Goal: Task Accomplishment & Management: Complete application form

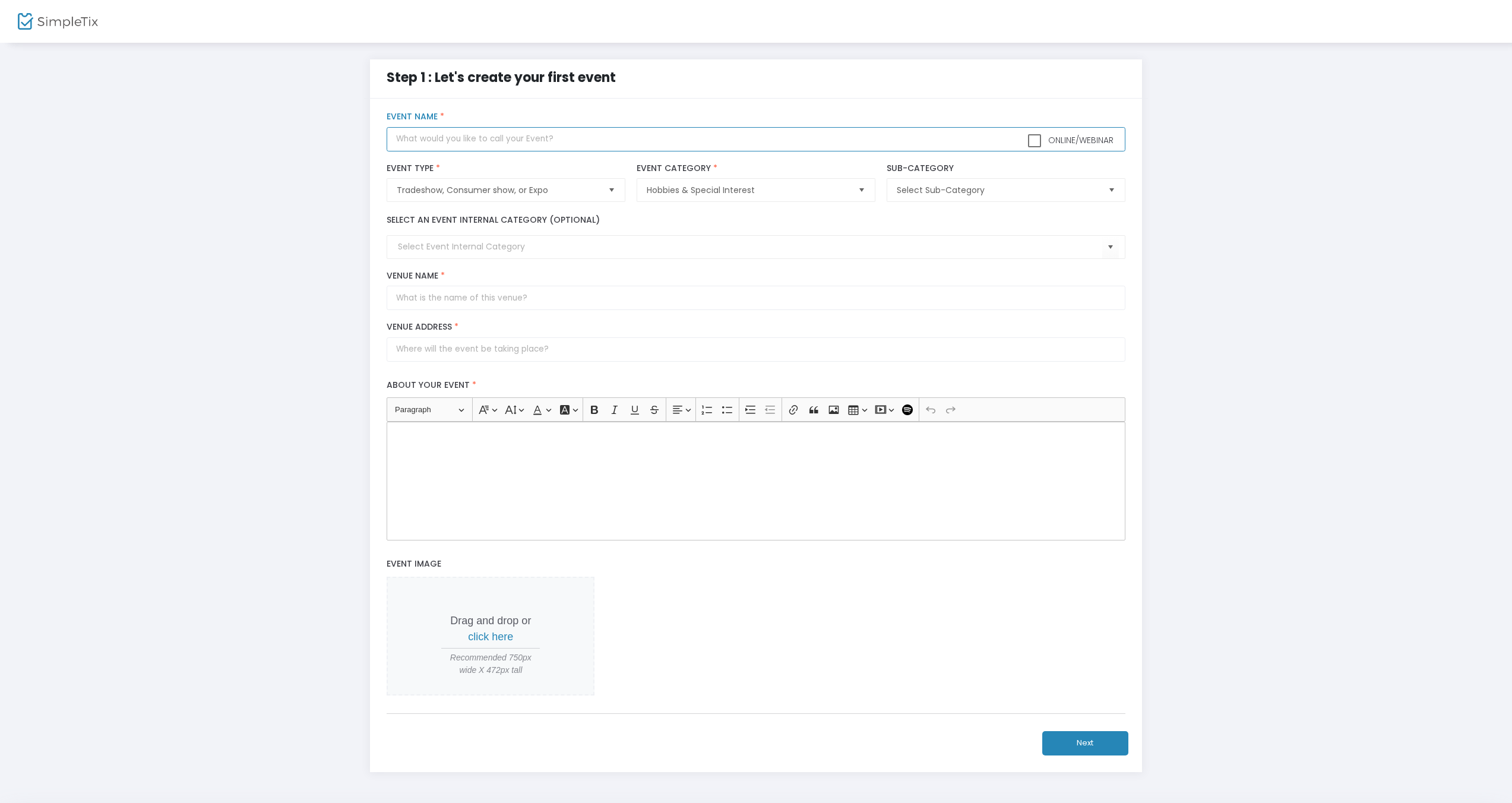
click at [593, 131] on input "text" at bounding box center [756, 139] width 738 height 24
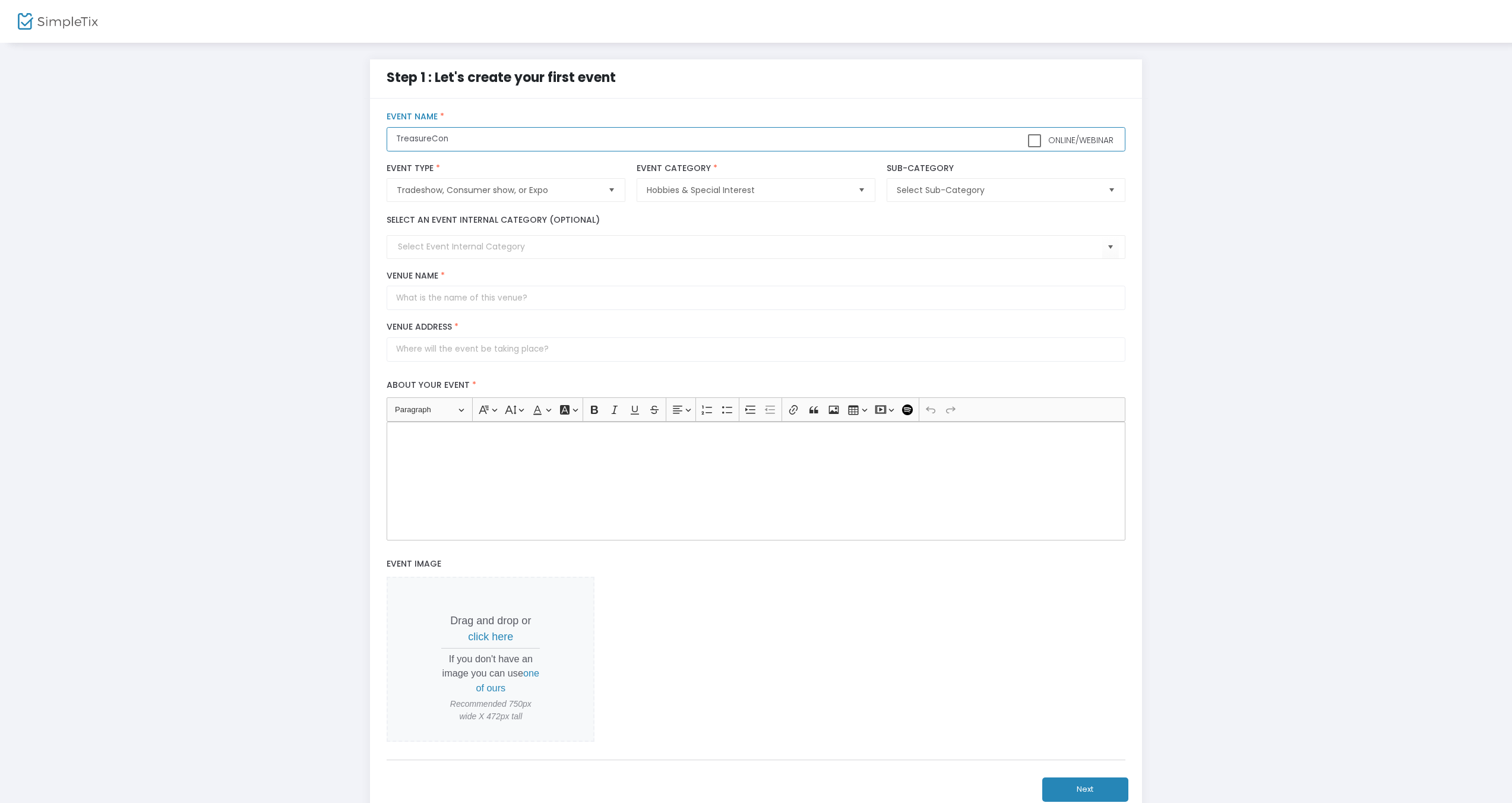
type input "TreasureCon"
click at [1013, 191] on span "Select Sub-Category" at bounding box center [997, 190] width 201 height 12
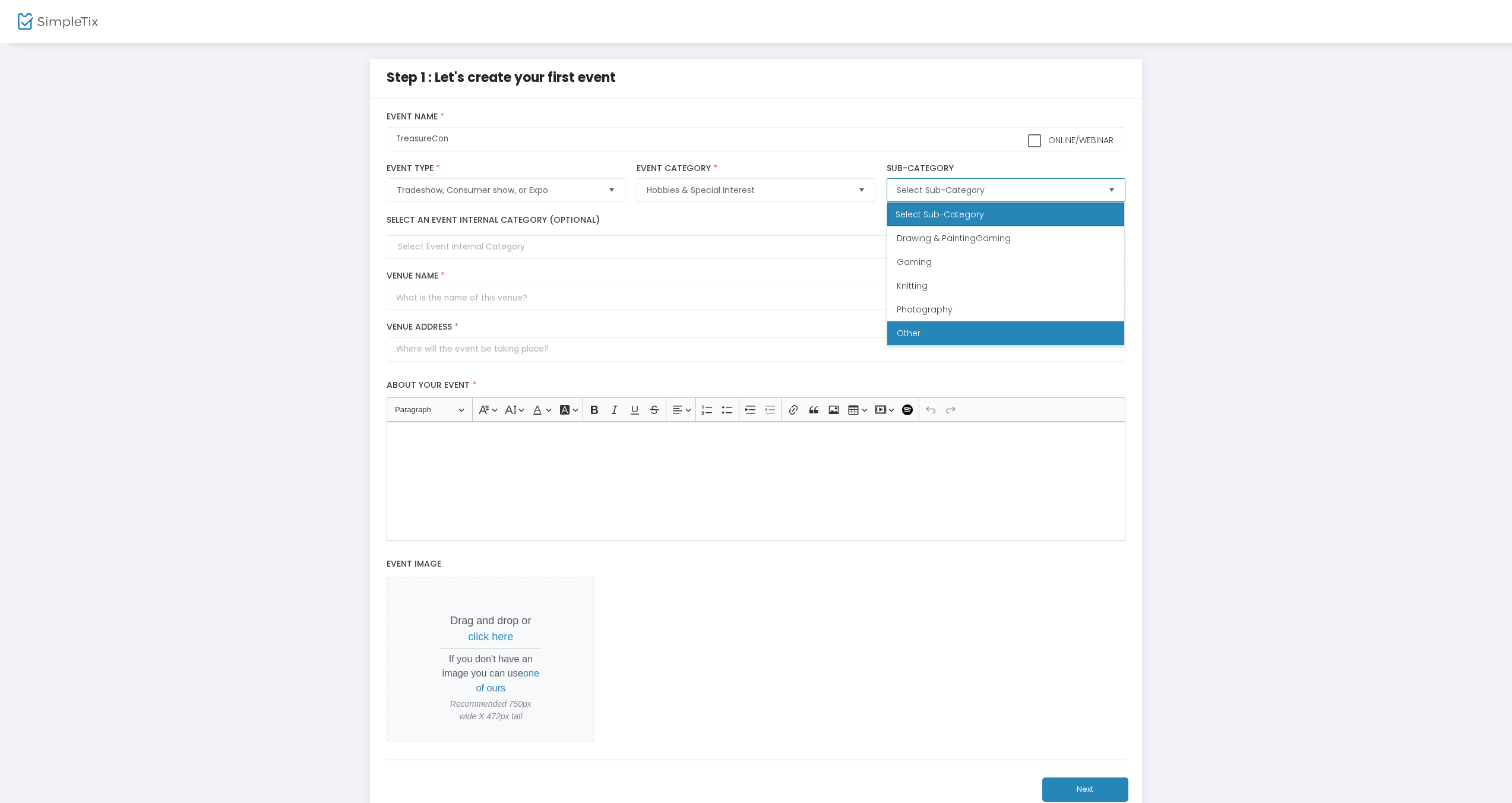
click at [952, 327] on li "Other" at bounding box center [1006, 333] width 237 height 24
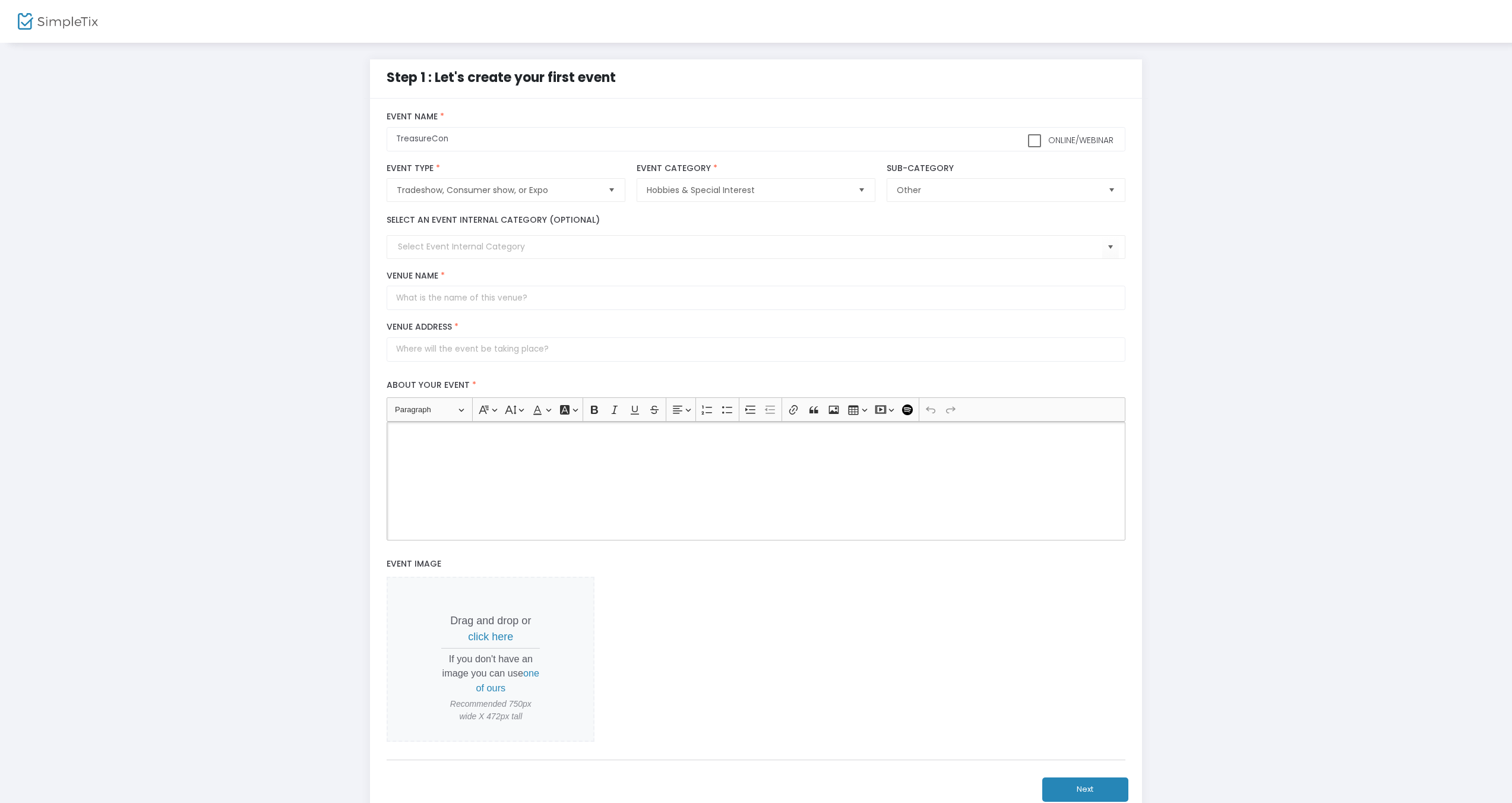
click at [594, 458] on div "Rich Text Editor, main" at bounding box center [756, 482] width 738 height 119
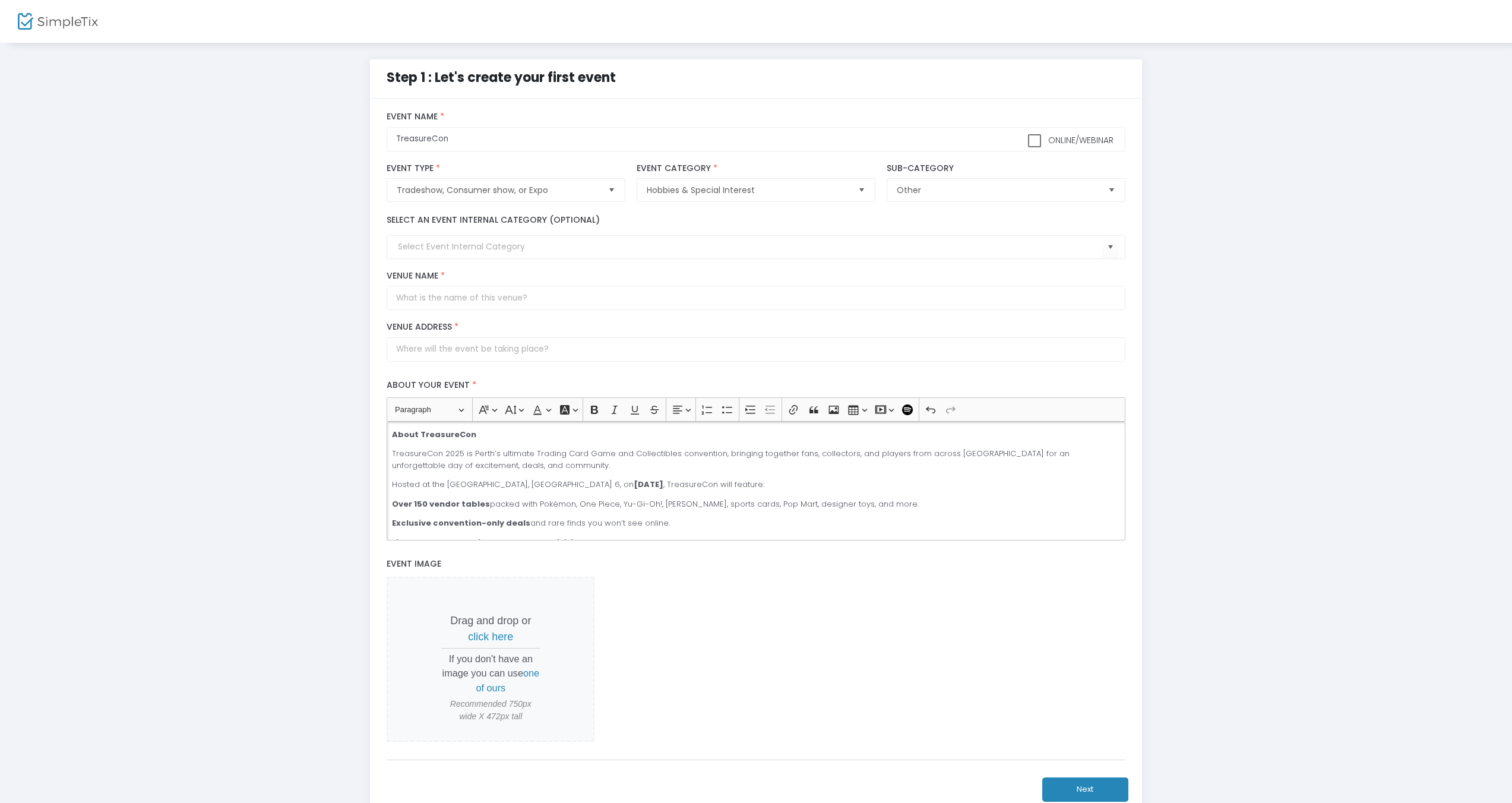
scroll to position [0, 0]
click at [647, 482] on p "Hosted at the [GEOGRAPHIC_DATA], [GEOGRAPHIC_DATA] 6, [DATE][DATE] , TreasureCo…" at bounding box center [756, 485] width 728 height 12
click at [671, 481] on strong "[DATE]" at bounding box center [656, 485] width 29 height 11
click at [707, 489] on strong "[DATE] to [DATE]" at bounding box center [678, 485] width 72 height 11
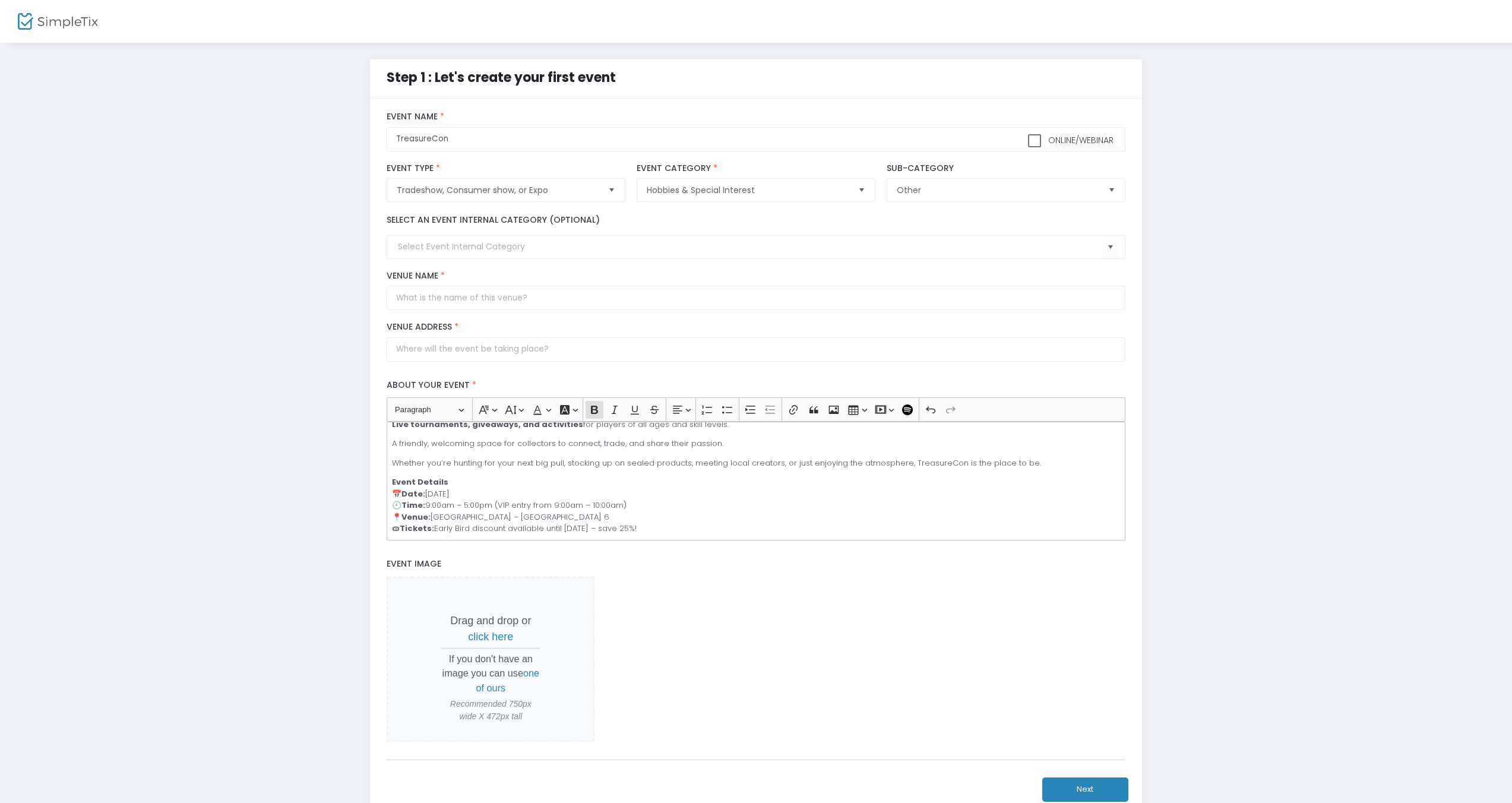
drag, startPoint x: 516, startPoint y: 494, endPoint x: 632, endPoint y: 491, distance: 116.0
click at [516, 494] on p "Event Details 📅 Date: [DATE] 🕘 Time: 9:00am – 5:00pm (VIP entry from 9:00am – 1…" at bounding box center [756, 505] width 728 height 58
click at [519, 490] on p "Event Details 📅 Date: [DATE] to [DATE] 23rd 2025 🕘 Time: 9:00am – 5:00pm (VIP e…" at bounding box center [756, 505] width 728 height 58
click at [547, 492] on p "Event Details 📅 Date: [DATE], 22nd to [DATE] 23rd 2025 🕘 Time: 9:00am – 5:00pm …" at bounding box center [756, 505] width 728 height 58
